Goal: Use online tool/utility: Utilize a website feature to perform a specific function

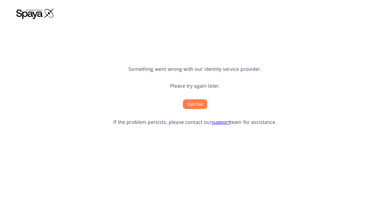
click at [202, 109] on section "Something went wrong with our identity service provider. Please try again later…" at bounding box center [194, 96] width 357 height 150
click at [200, 107] on button "Sign Out" at bounding box center [195, 104] width 24 height 10
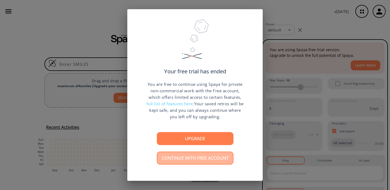
click at [197, 157] on button "Continue with free account" at bounding box center [195, 158] width 77 height 13
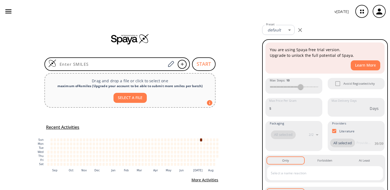
click at [3, 10] on button "button" at bounding box center [8, 11] width 12 height 12
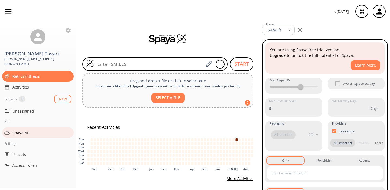
click at [24, 130] on span "Spaya API" at bounding box center [41, 133] width 59 height 6
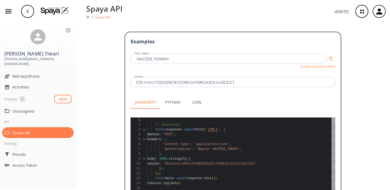
scroll to position [131, 0]
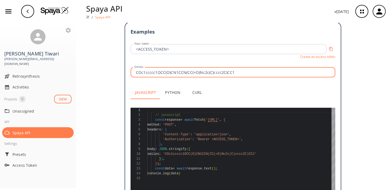
click at [157, 54] on input "COc1ccccc1OCC(O)CN1CCN(CC(=O)Nc2c(C)cccc2C)CC1" at bounding box center [229, 49] width 194 height 10
click at [157, 67] on input "COc1ccccc1OCC(O)CN1CCN(CC(=O)Nc2c(C)cccc2C)CC1" at bounding box center [233, 72] width 203 height 10
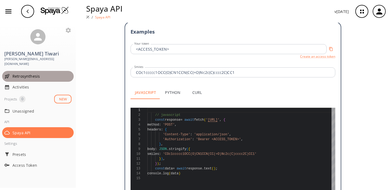
click at [36, 73] on span "Retrosynthesis" at bounding box center [41, 76] width 59 height 6
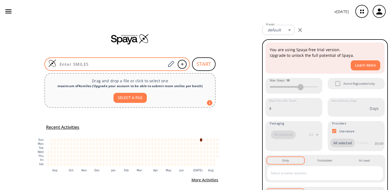
click at [102, 63] on input at bounding box center [110, 63] width 109 height 5
paste input "COc1ccccc1OCC(O)CN1CCN(CC(=O)Nc2c(C)cccc2C)CC1"
type input "COc1ccccc1OCC(O)CN1CCN(CC(=O)Nc2c(C)cccc2C)CC1"
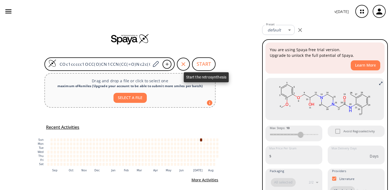
click at [201, 67] on button "START" at bounding box center [204, 64] width 24 height 14
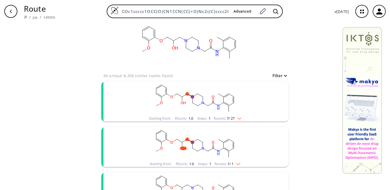
scroll to position [9, 0]
click at [241, 120] on img "clusters" at bounding box center [237, 119] width 7 height 4
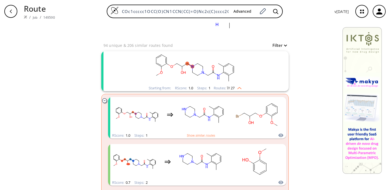
scroll to position [46, 0]
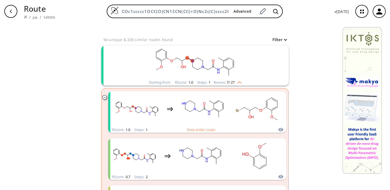
click at [208, 70] on ellipse "clusters" at bounding box center [208, 70] width 4 height 4
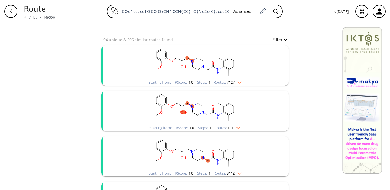
click at [204, 64] on rect "clusters" at bounding box center [195, 62] width 141 height 34
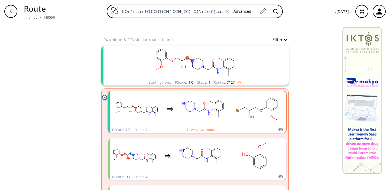
click at [205, 113] on rect "clusters" at bounding box center [203, 109] width 49 height 34
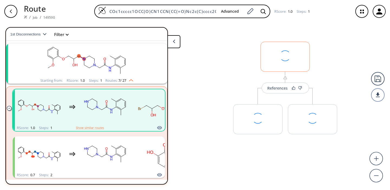
scroll to position [12, 0]
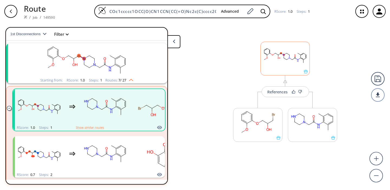
click at [11, 14] on div "button" at bounding box center [10, 11] width 13 height 13
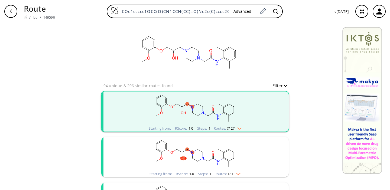
click at [227, 128] on span "7 / 27" at bounding box center [231, 129] width 8 height 4
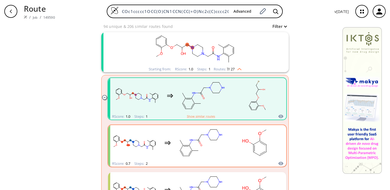
scroll to position [64, 0]
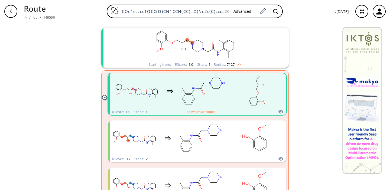
click at [234, 92] on rect "clusters" at bounding box center [257, 91] width 49 height 34
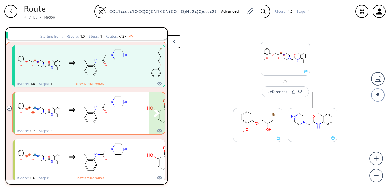
scroll to position [64, 0]
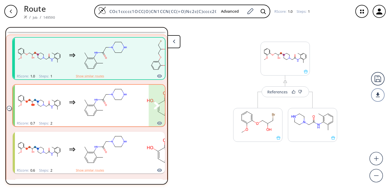
click at [91, 115] on rect "clusters" at bounding box center [105, 103] width 49 height 34
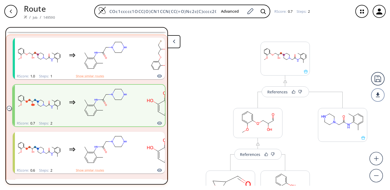
click at [12, 11] on icon "button" at bounding box center [11, 11] width 4 height 4
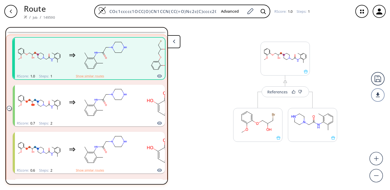
click at [12, 11] on icon "button" at bounding box center [11, 11] width 4 height 4
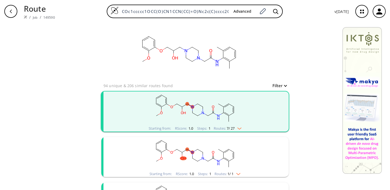
click at [199, 117] on rect "clusters" at bounding box center [195, 108] width 141 height 34
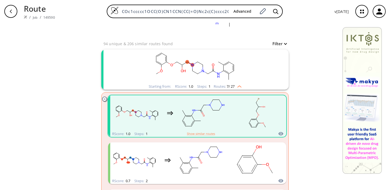
scroll to position [61, 0]
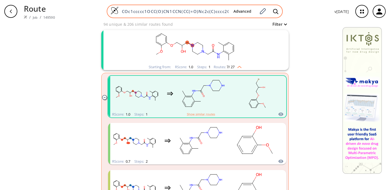
click at [198, 10] on input "COc1ccccc1OCC(O)CN1CCN(CC(=O)Nc2c(C)cccc2C)CC1" at bounding box center [174, 11] width 110 height 5
click at [276, 12] on icon at bounding box center [275, 12] width 5 height 6
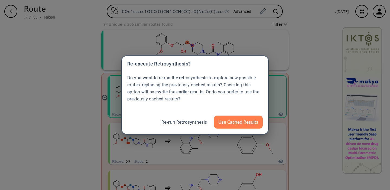
click at [10, 11] on div "Re-execute Retrosynthesis? Do you want to re-run the retrosynthesis to explore …" at bounding box center [195, 95] width 390 height 190
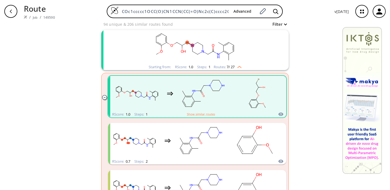
click at [19, 15] on div "Route / Job / 149590 COc1ccccc1OCC(O)CN1CCN(CC(=O)Nc2c(C)cccc2C)CC1 Advanced v …" at bounding box center [195, 11] width 390 height 23
click at [13, 12] on icon "button" at bounding box center [11, 11] width 4 height 4
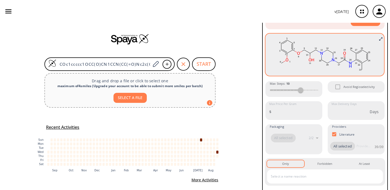
scroll to position [48, 0]
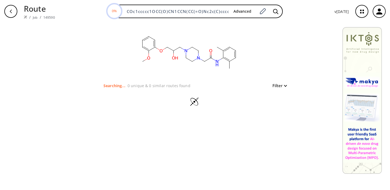
click at [13, 10] on div "button" at bounding box center [10, 11] width 13 height 13
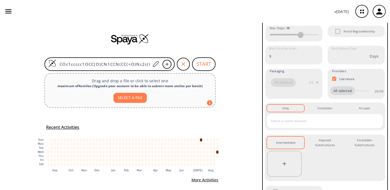
scroll to position [113, 0]
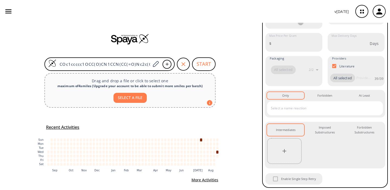
click at [297, 110] on input "text" at bounding box center [320, 108] width 103 height 9
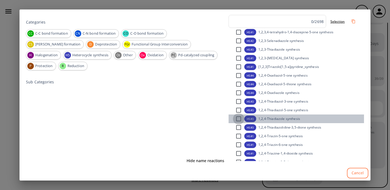
click at [236, 116] on input "checkbox" at bounding box center [238, 118] width 11 height 11
checkbox input "false"
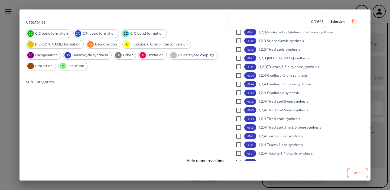
click at [236, 103] on input "checkbox" at bounding box center [238, 101] width 11 height 11
checkbox input "false"
click at [238, 119] on input "checkbox" at bounding box center [238, 118] width 11 height 11
checkbox input "false"
click at [111, 53] on span "Heterocycle synthesis" at bounding box center [90, 55] width 42 height 5
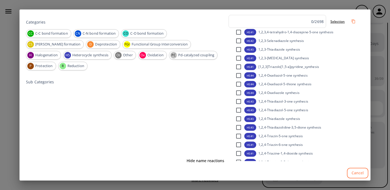
click at [241, 31] on input "checkbox" at bounding box center [238, 32] width 11 height 11
checkbox input "false"
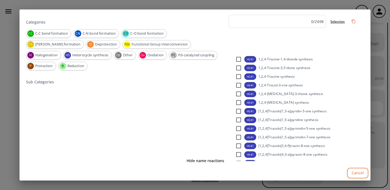
scroll to position [169, 0]
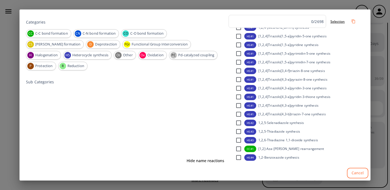
click at [240, 150] on input "checkbox" at bounding box center [238, 148] width 11 height 11
checkbox input "false"
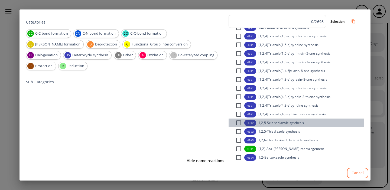
click at [272, 119] on div "HS #2 1,2,5-Selenadiazole synthesis" at bounding box center [268, 122] width 71 height 11
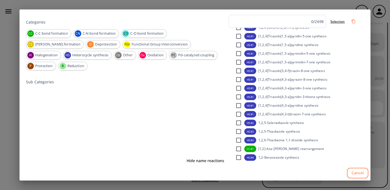
click at [378, 26] on div "Categories CC C-C bond formation CN C-N bond formation CO C-O bond formation CS…" at bounding box center [195, 95] width 390 height 190
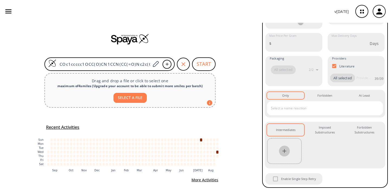
click at [286, 153] on icon "button" at bounding box center [284, 151] width 6 height 6
click at [283, 149] on icon "button" at bounding box center [284, 151] width 6 height 6
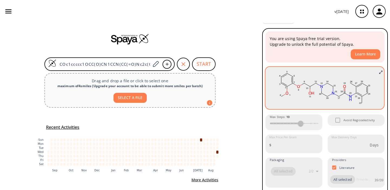
scroll to position [0, 0]
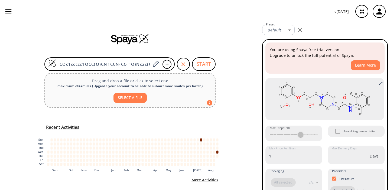
click at [283, 24] on div "Preset default 0 Preset" at bounding box center [283, 30] width 43 height 14
click at [283, 27] on body "v [DATE] [PERSON_NAME] [PERSON_NAME][EMAIL_ADDRESS][DOMAIN_NAME] Retrosynthesis…" at bounding box center [195, 95] width 390 height 190
click at [313, 25] on div at bounding box center [195, 95] width 390 height 190
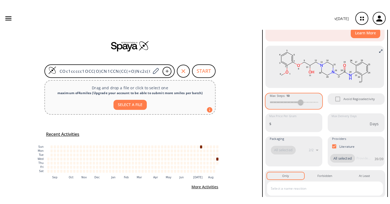
scroll to position [71, 0]
